Goal: Navigation & Orientation: Find specific page/section

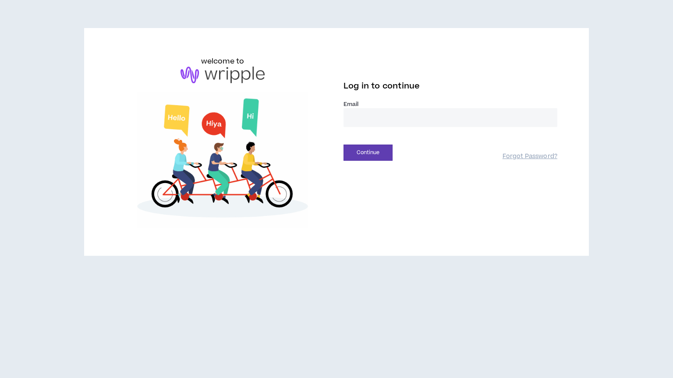
click at [433, 123] on input "email" at bounding box center [451, 117] width 214 height 19
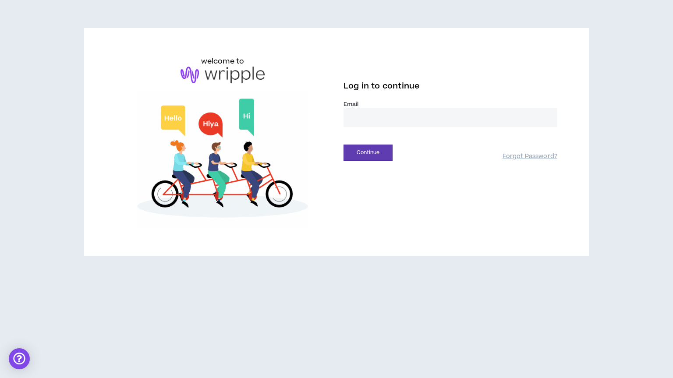
type input "**********"
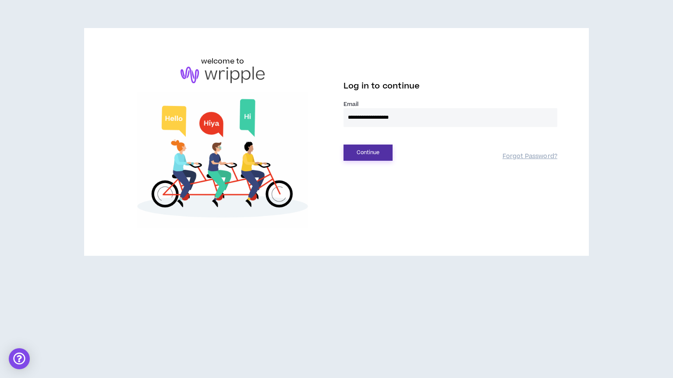
click at [374, 150] on button "Continue" at bounding box center [368, 153] width 49 height 16
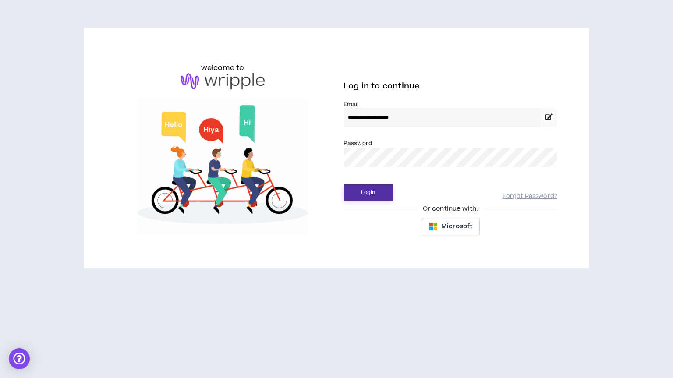
click at [364, 197] on button "Login" at bounding box center [368, 192] width 49 height 16
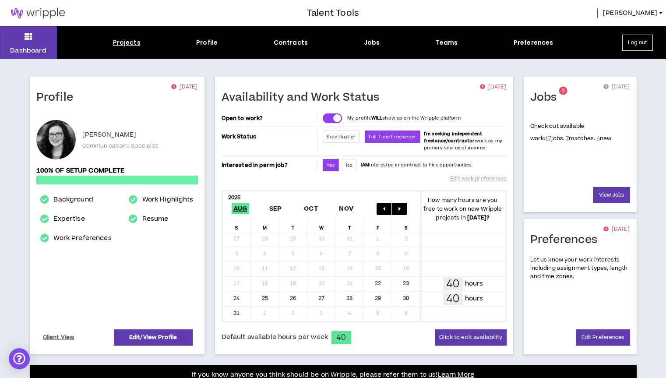
click at [139, 46] on div "Projects" at bounding box center [127, 42] width 28 height 9
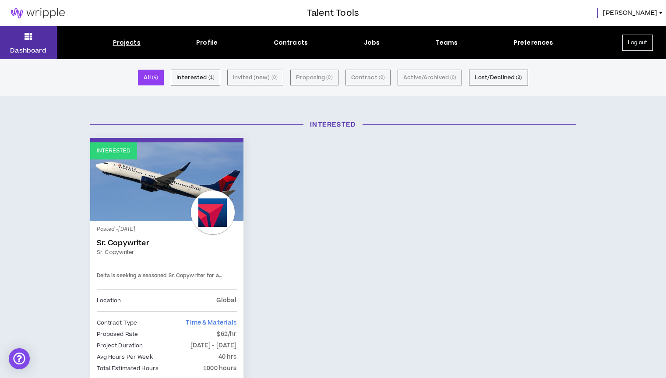
click at [27, 44] on button "Dashboard" at bounding box center [28, 42] width 57 height 33
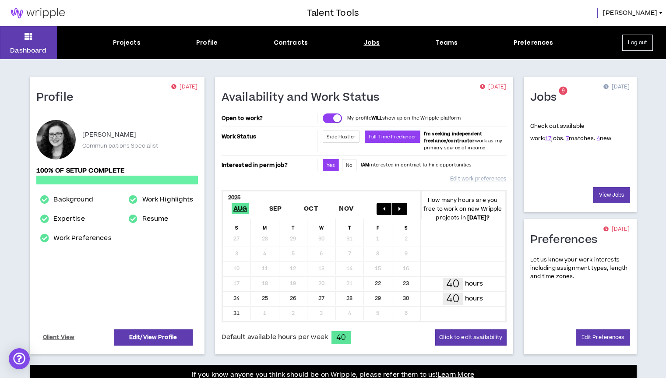
click at [364, 40] on div "Jobs" at bounding box center [372, 42] width 16 height 9
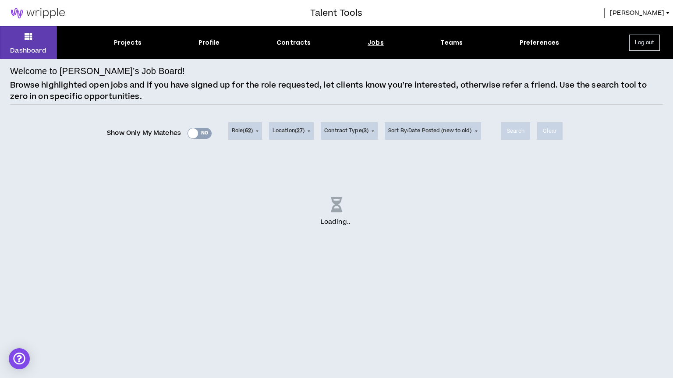
click at [204, 133] on div "Show Only My Matches Yes No" at bounding box center [159, 133] width 105 height 13
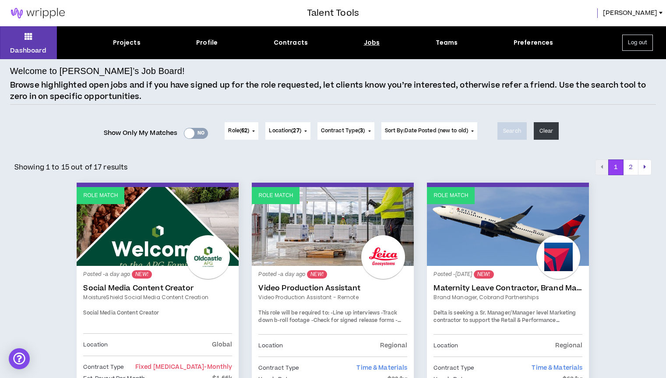
click at [203, 131] on div "Yes No" at bounding box center [196, 133] width 24 height 11
